Goal: Information Seeking & Learning: Understand process/instructions

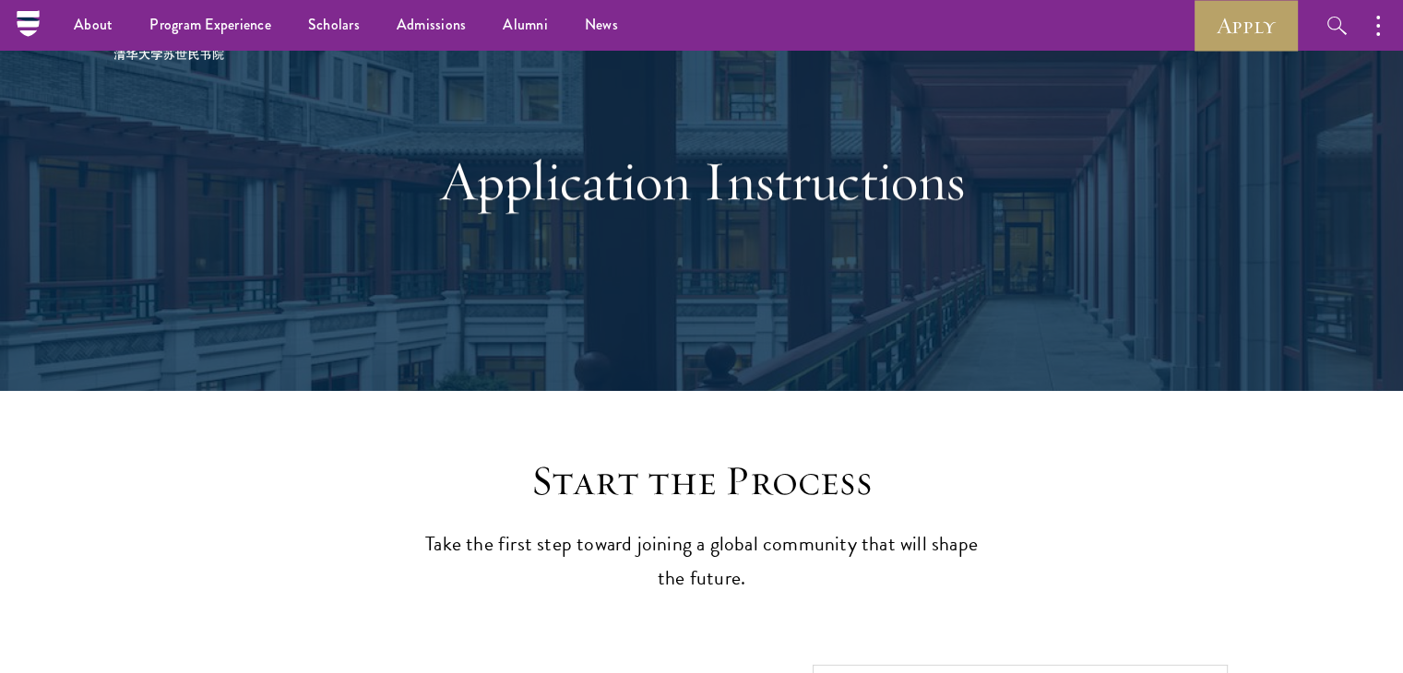
scroll to position [73, 0]
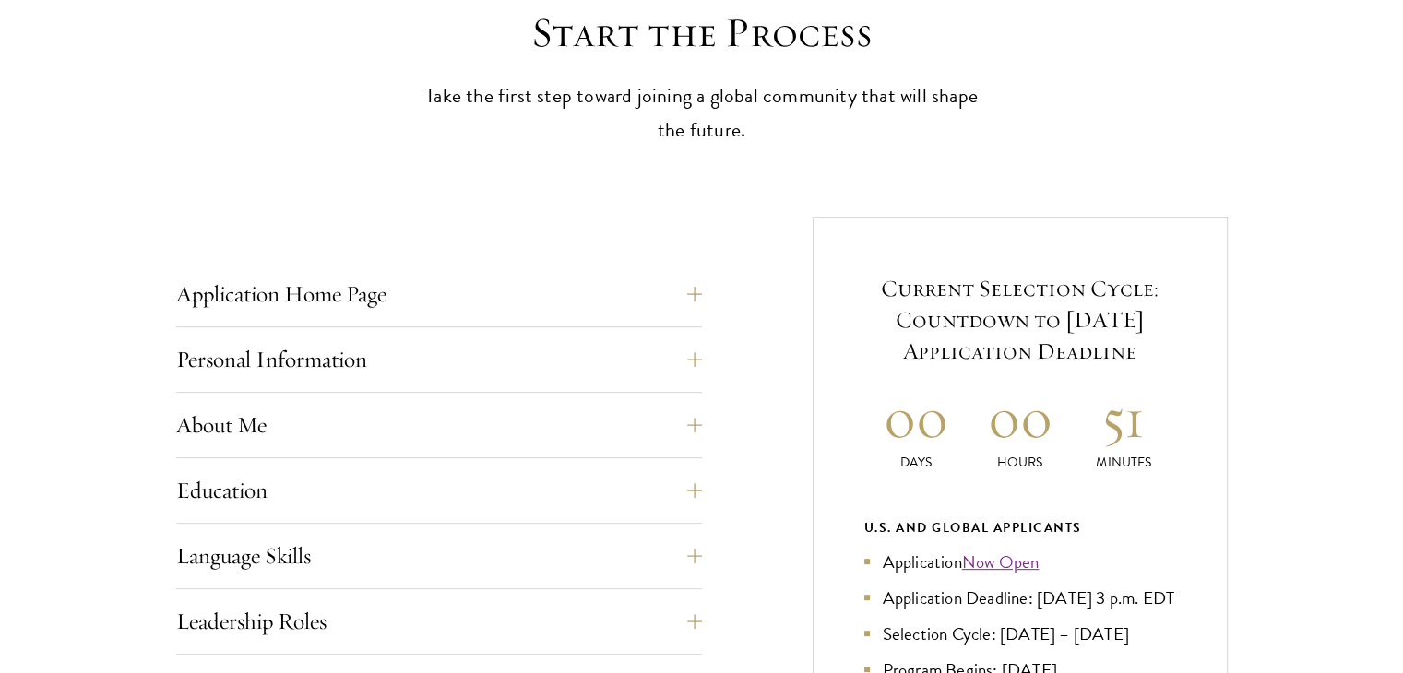
scroll to position [530, 0]
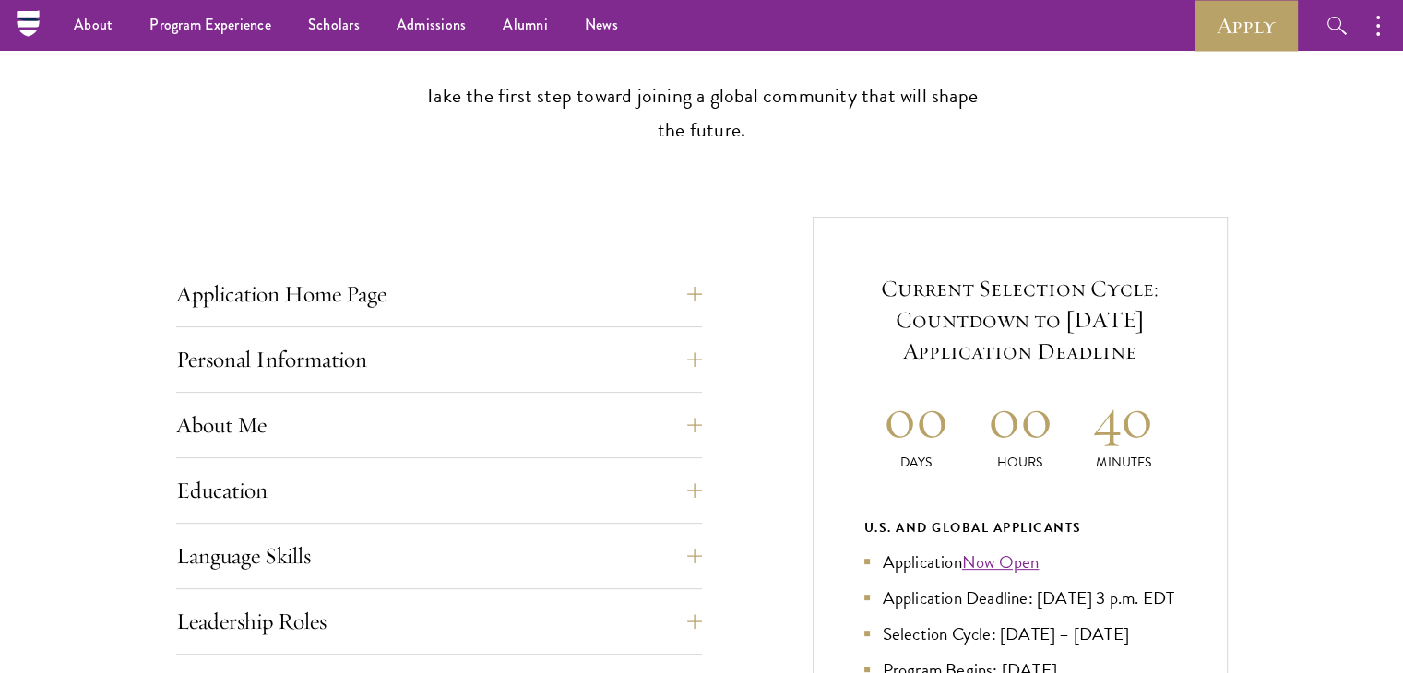
scroll to position [530, 0]
